Goal: Communication & Community: Ask a question

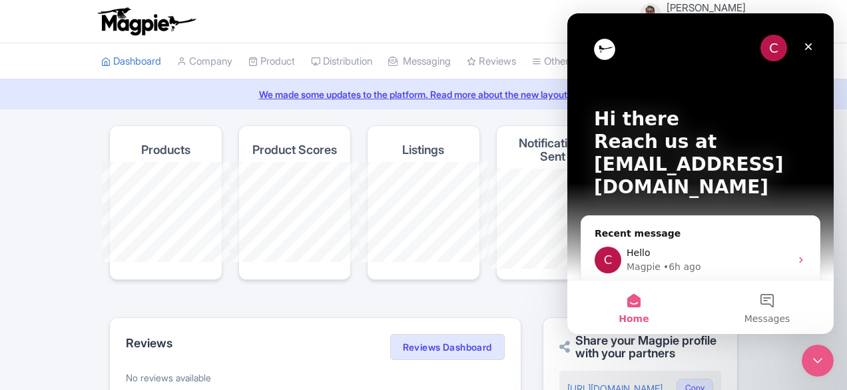
click at [649, 260] on div "Magpie" at bounding box center [644, 267] width 34 height 14
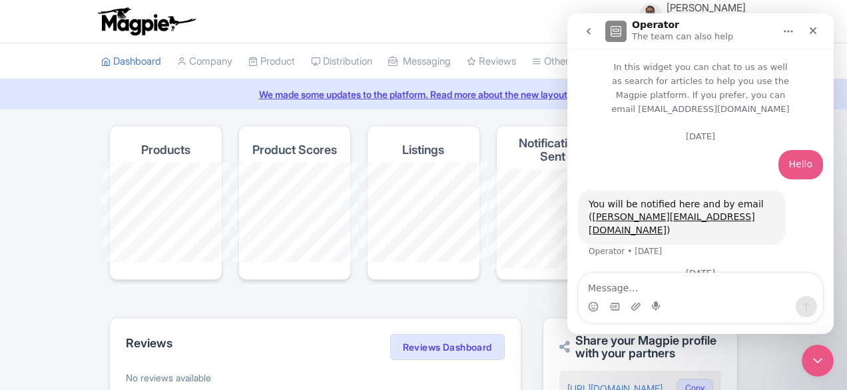
scroll to position [29, 0]
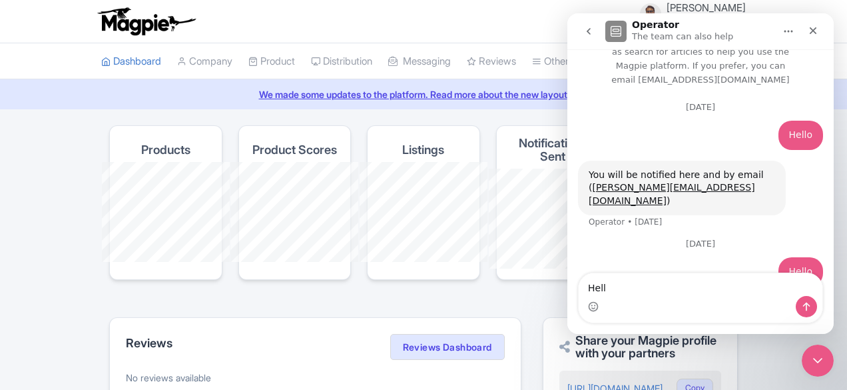
type textarea "Hello"
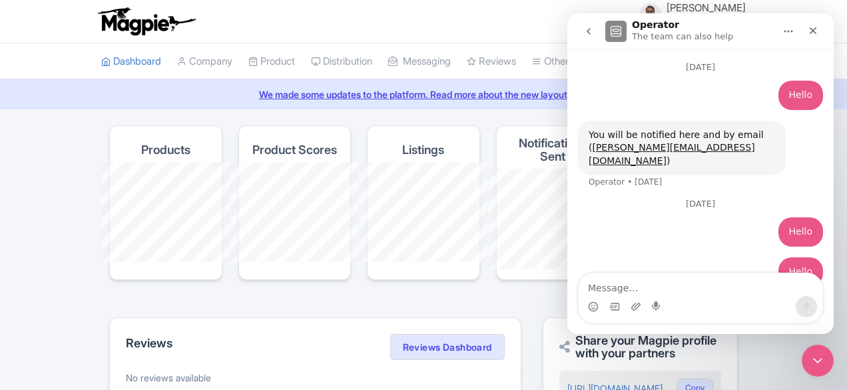
click at [762, 295] on textarea "Message…" at bounding box center [701, 284] width 244 height 23
